Goal: Information Seeking & Learning: Learn about a topic

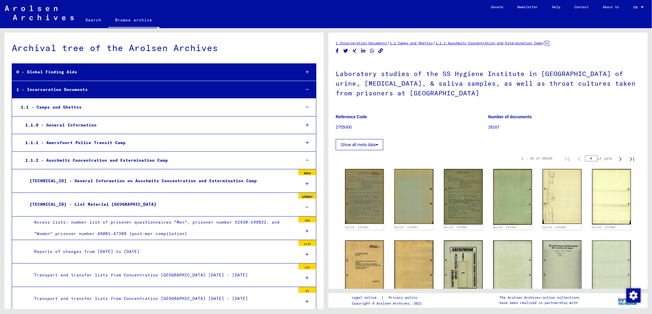
scroll to position [3567, 0]
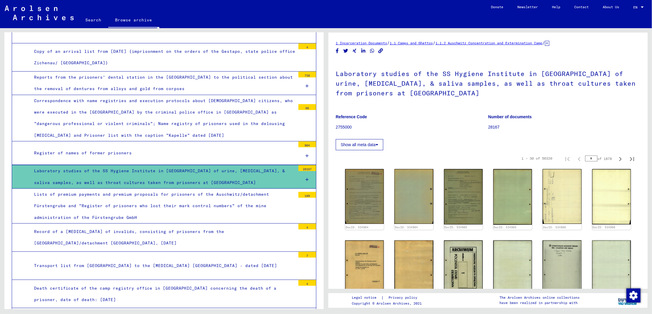
click at [302, 173] on div at bounding box center [307, 179] width 18 height 17
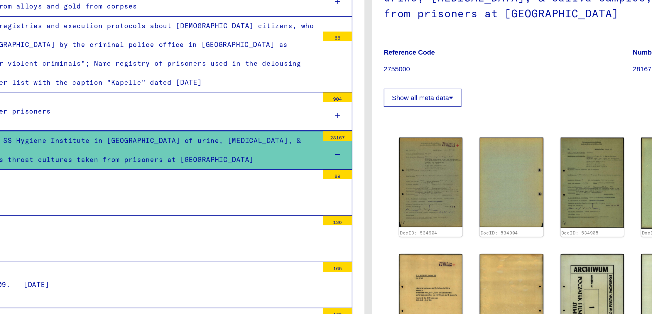
click at [302, 190] on div "89" at bounding box center [307, 192] width 18 height 6
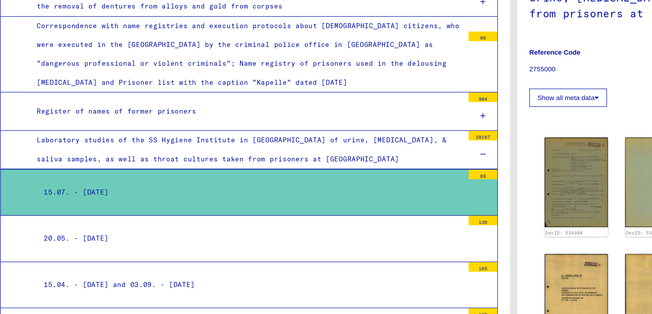
click at [192, 197] on div "15.07. - [DATE]" at bounding box center [164, 202] width 261 height 11
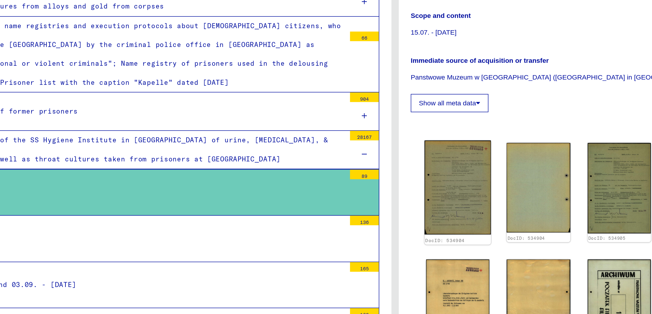
scroll to position [34, 0]
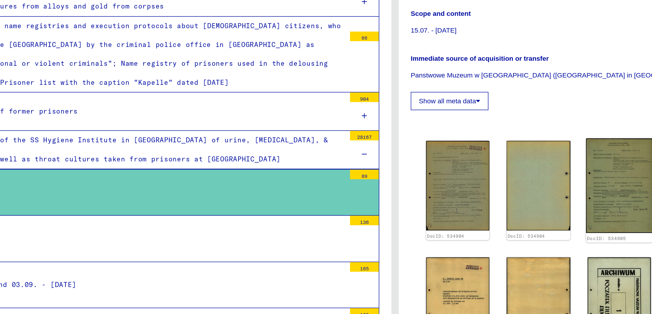
click at [465, 204] on img at bounding box center [463, 198] width 41 height 58
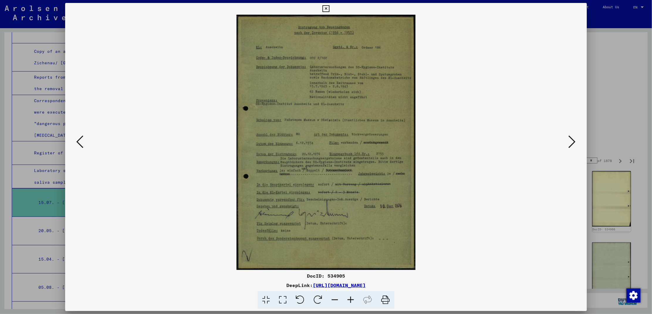
click at [569, 140] on icon at bounding box center [571, 142] width 7 height 14
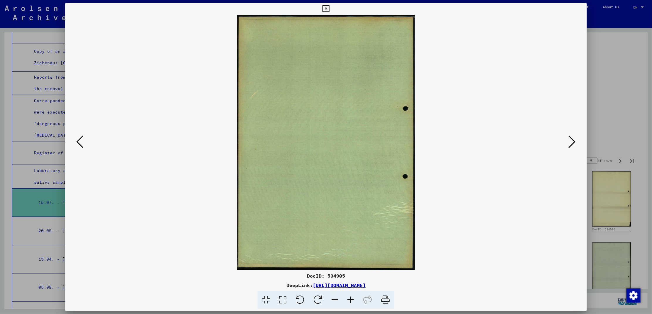
click at [569, 140] on icon at bounding box center [571, 142] width 7 height 14
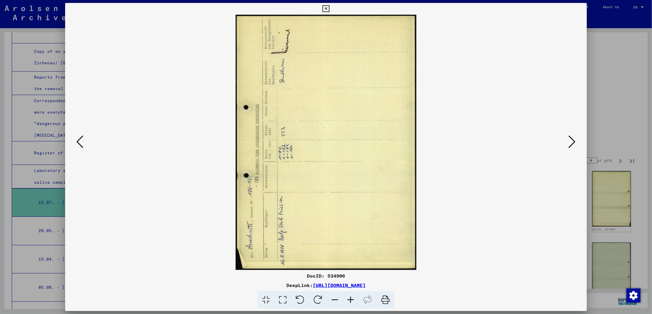
click at [569, 140] on icon at bounding box center [571, 142] width 7 height 14
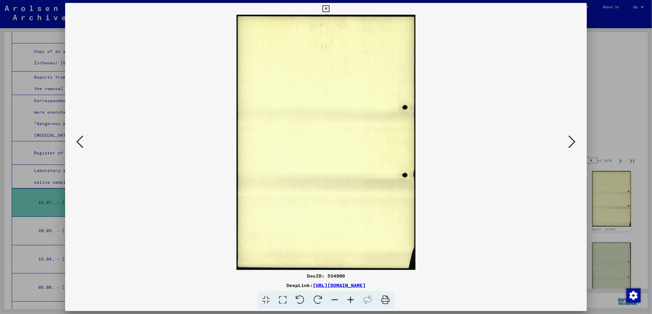
click at [569, 140] on icon at bounding box center [571, 142] width 7 height 14
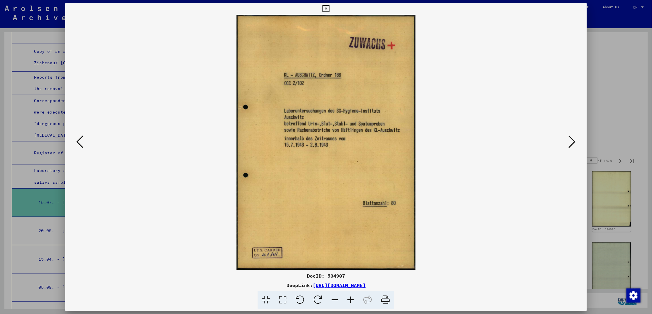
click at [569, 140] on icon at bounding box center [571, 142] width 7 height 14
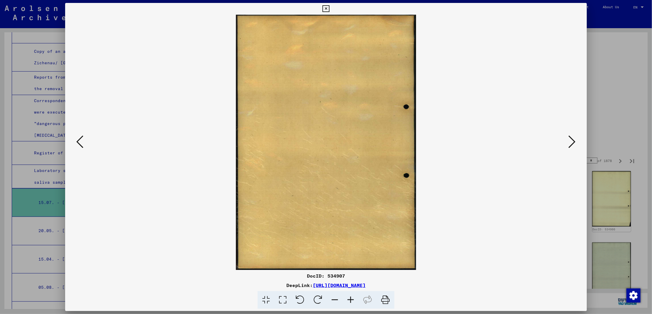
click at [569, 140] on icon at bounding box center [571, 142] width 7 height 14
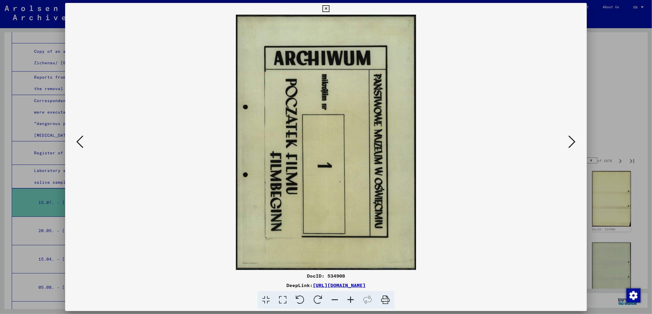
click at [569, 140] on icon at bounding box center [571, 142] width 7 height 14
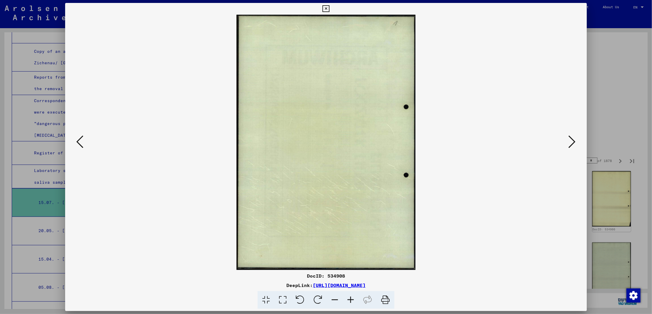
click at [569, 140] on icon at bounding box center [571, 142] width 7 height 14
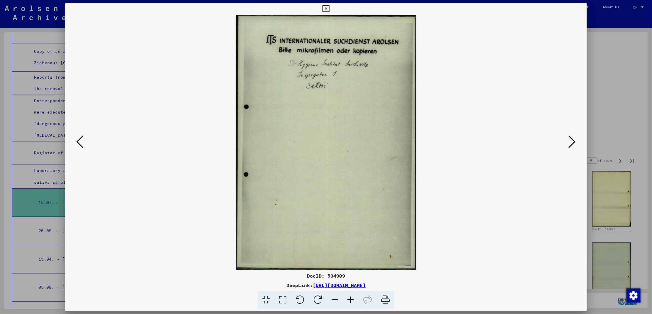
click at [569, 140] on icon at bounding box center [571, 142] width 7 height 14
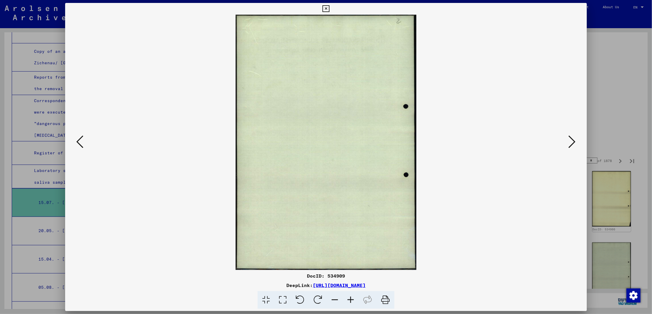
click at [569, 140] on icon at bounding box center [571, 142] width 7 height 14
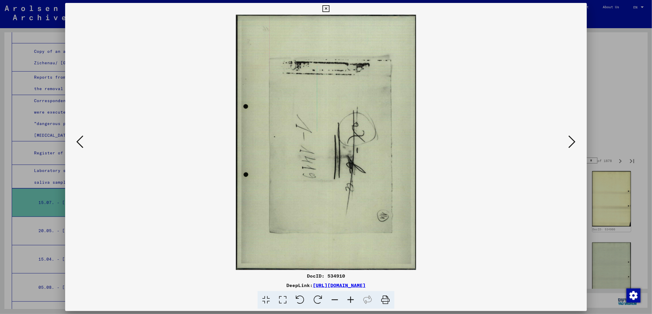
click at [569, 140] on icon at bounding box center [571, 142] width 7 height 14
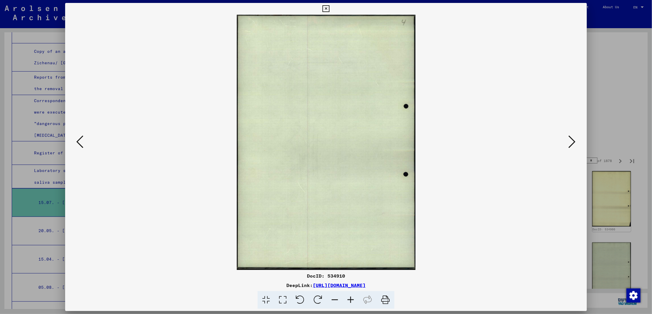
click at [569, 140] on icon at bounding box center [571, 142] width 7 height 14
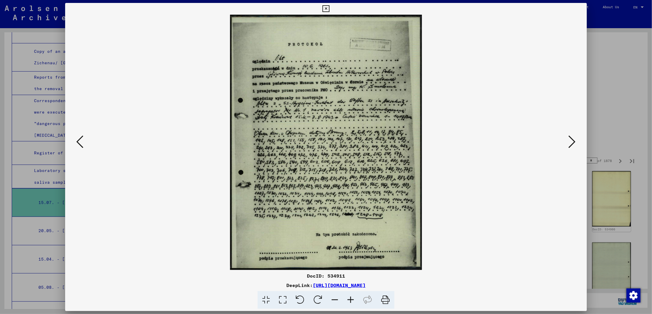
click at [569, 140] on icon at bounding box center [571, 142] width 7 height 14
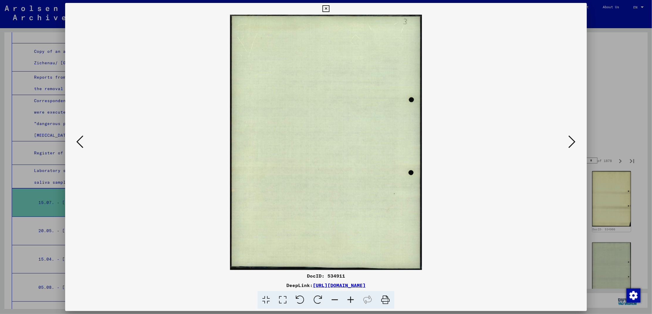
click at [569, 140] on icon at bounding box center [571, 142] width 7 height 14
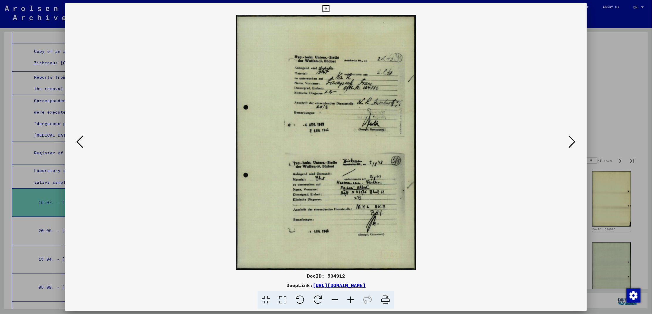
click at [569, 140] on icon at bounding box center [571, 142] width 7 height 14
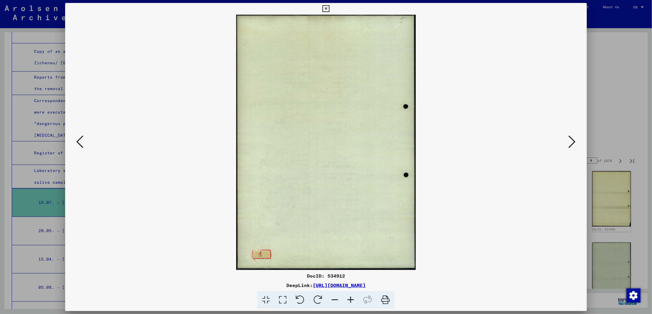
click at [569, 140] on icon at bounding box center [571, 142] width 7 height 14
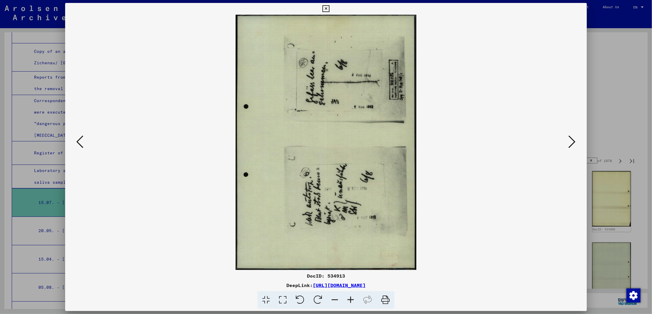
click at [569, 140] on icon at bounding box center [571, 142] width 7 height 14
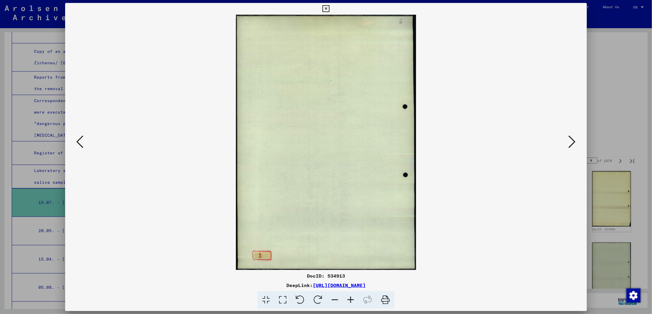
click at [569, 140] on icon at bounding box center [571, 142] width 7 height 14
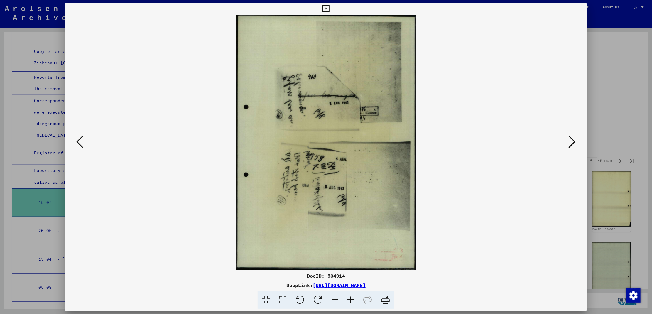
click at [569, 140] on icon at bounding box center [571, 142] width 7 height 14
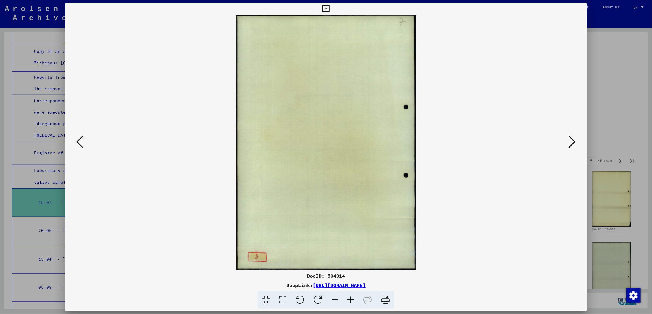
click at [569, 140] on icon at bounding box center [571, 142] width 7 height 14
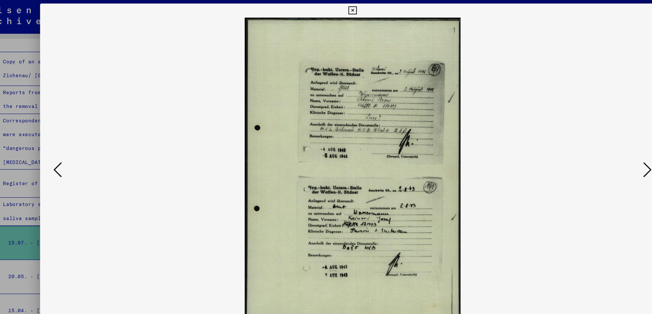
click at [572, 144] on icon at bounding box center [571, 142] width 7 height 14
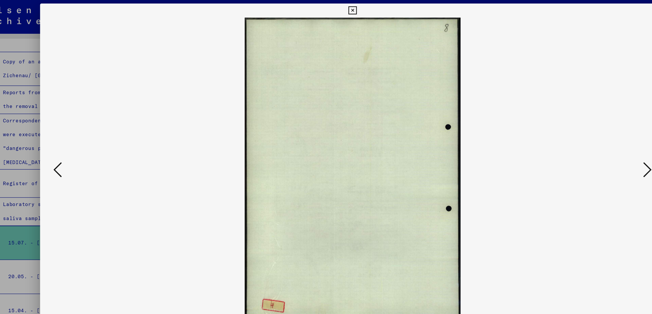
click at [569, 142] on icon at bounding box center [571, 142] width 7 height 14
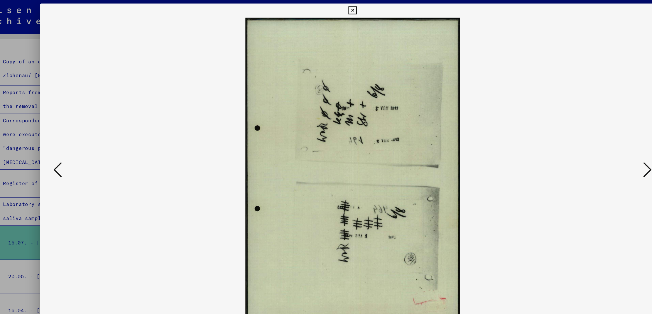
click at [574, 143] on icon at bounding box center [571, 142] width 7 height 14
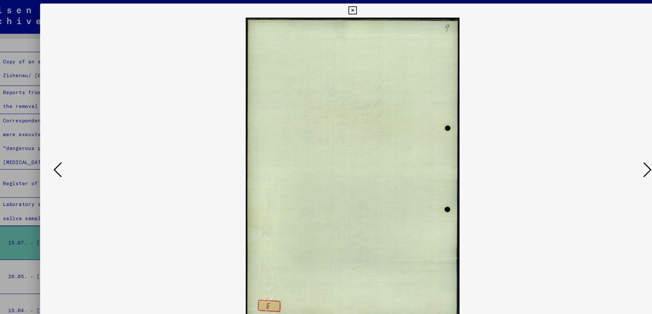
click at [574, 143] on icon at bounding box center [571, 142] width 7 height 14
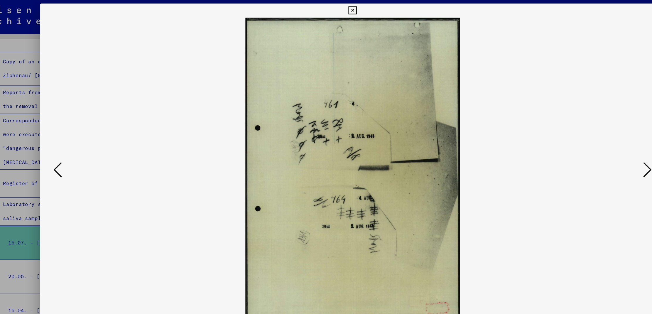
click at [574, 143] on icon at bounding box center [571, 142] width 7 height 14
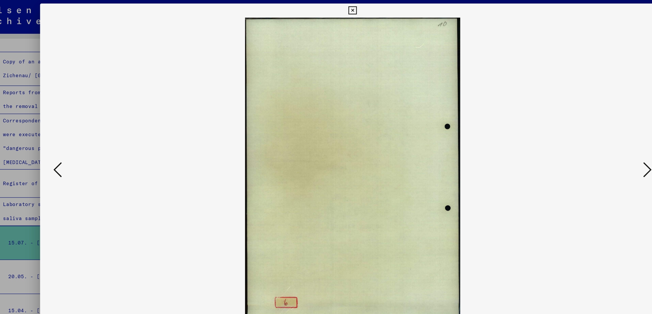
click at [574, 143] on icon at bounding box center [571, 142] width 7 height 14
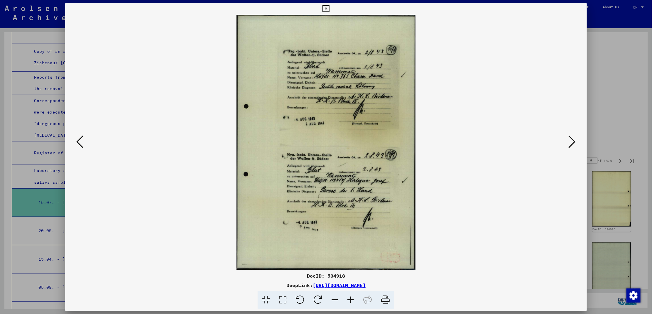
click at [569, 142] on icon at bounding box center [571, 142] width 7 height 14
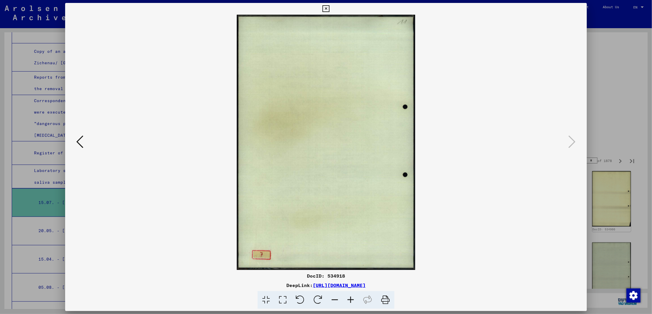
drag, startPoint x: 428, startPoint y: 285, endPoint x: 255, endPoint y: 286, distance: 173.3
click at [255, 286] on div "DeepLink: [URL][DOMAIN_NAME]" at bounding box center [325, 285] width 521 height 7
copy link "[URL][DOMAIN_NAME]"
